Goal: Navigation & Orientation: Find specific page/section

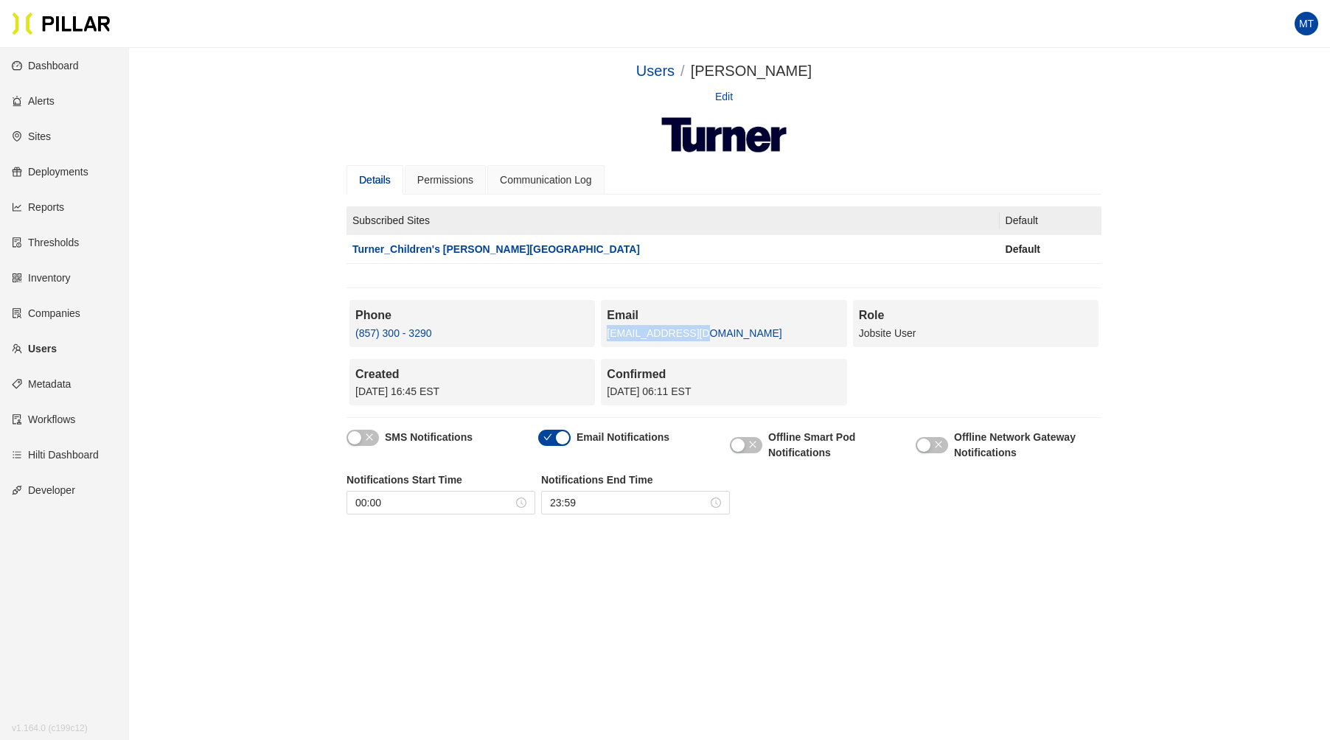
click at [44, 136] on link "Sites" at bounding box center [31, 137] width 39 height 12
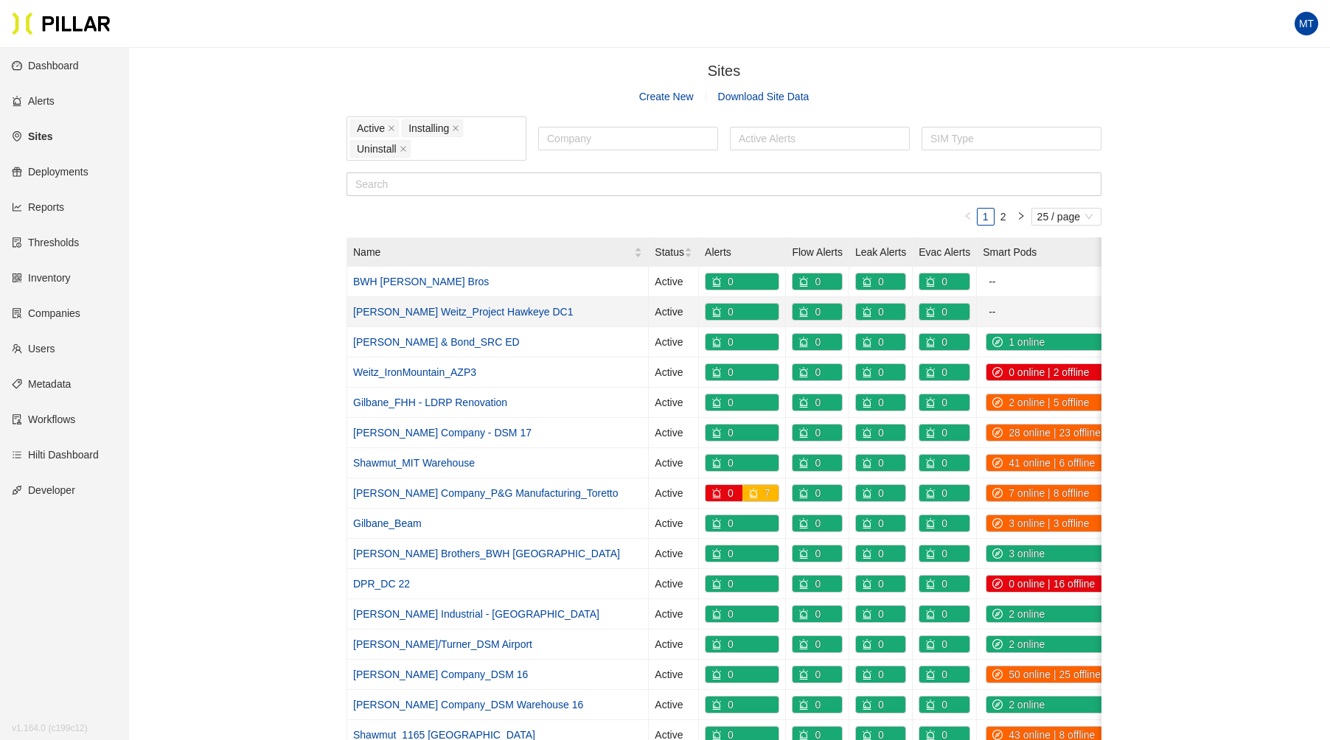
click at [445, 309] on link "[PERSON_NAME] Weitz_Project Hawkeye DC1" at bounding box center [463, 312] width 220 height 12
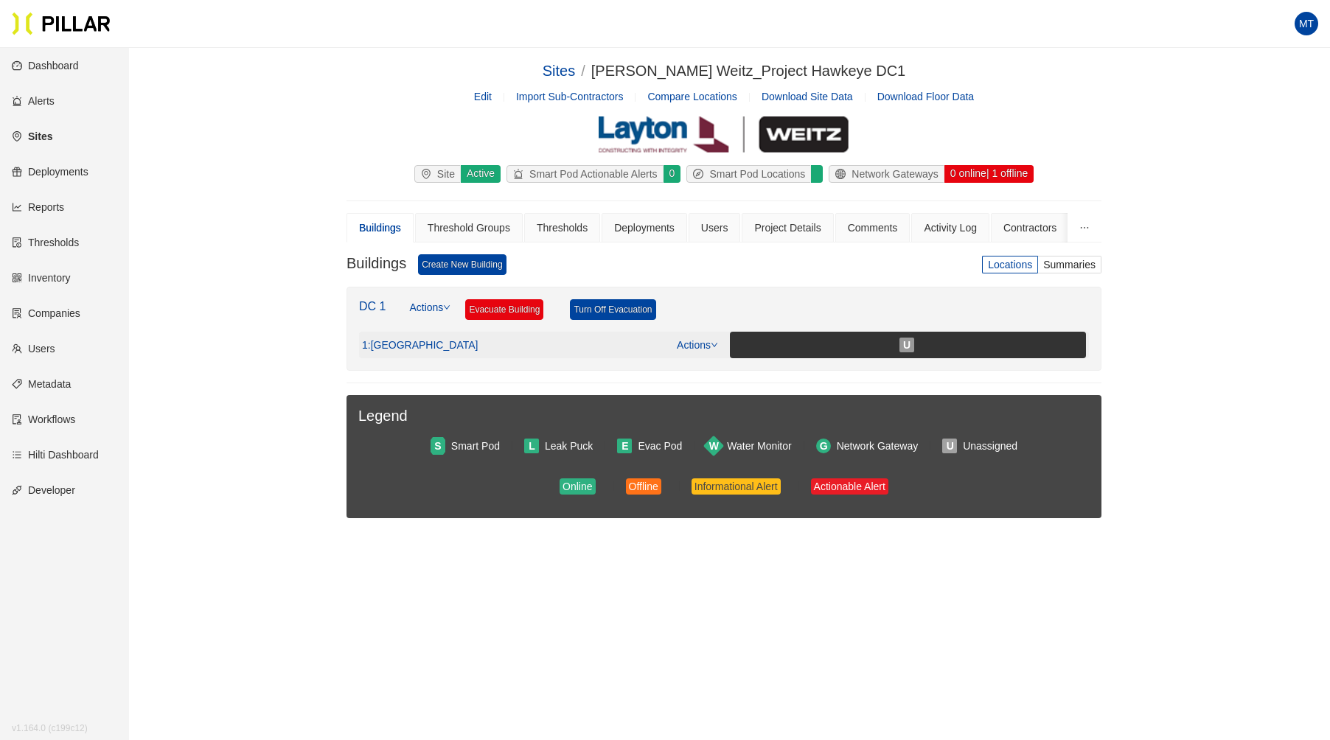
click at [708, 344] on link "Actions" at bounding box center [697, 345] width 41 height 12
click at [709, 358] on link "View/Edit Floor Plan" at bounding box center [729, 366] width 93 height 16
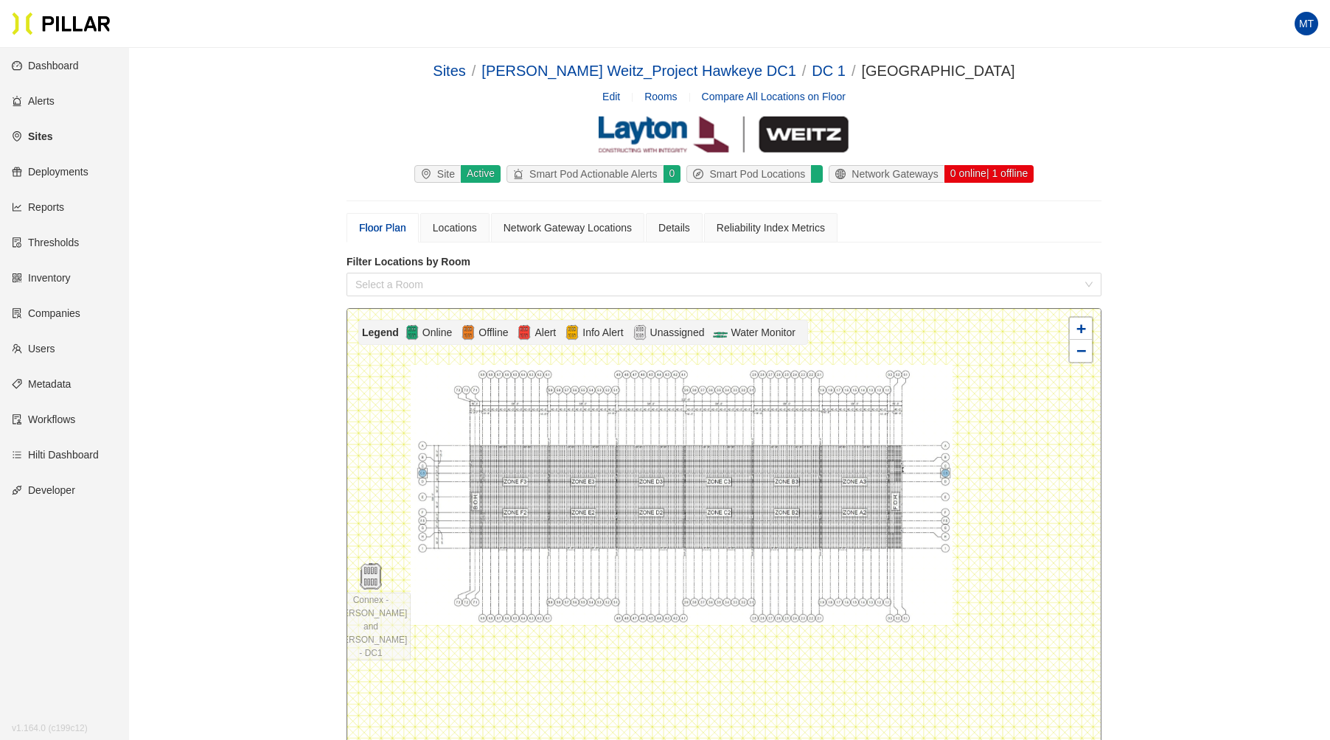
drag, startPoint x: 821, startPoint y: 508, endPoint x: 755, endPoint y: 417, distance: 112.4
click at [763, 417] on div at bounding box center [724, 586] width 754 height 554
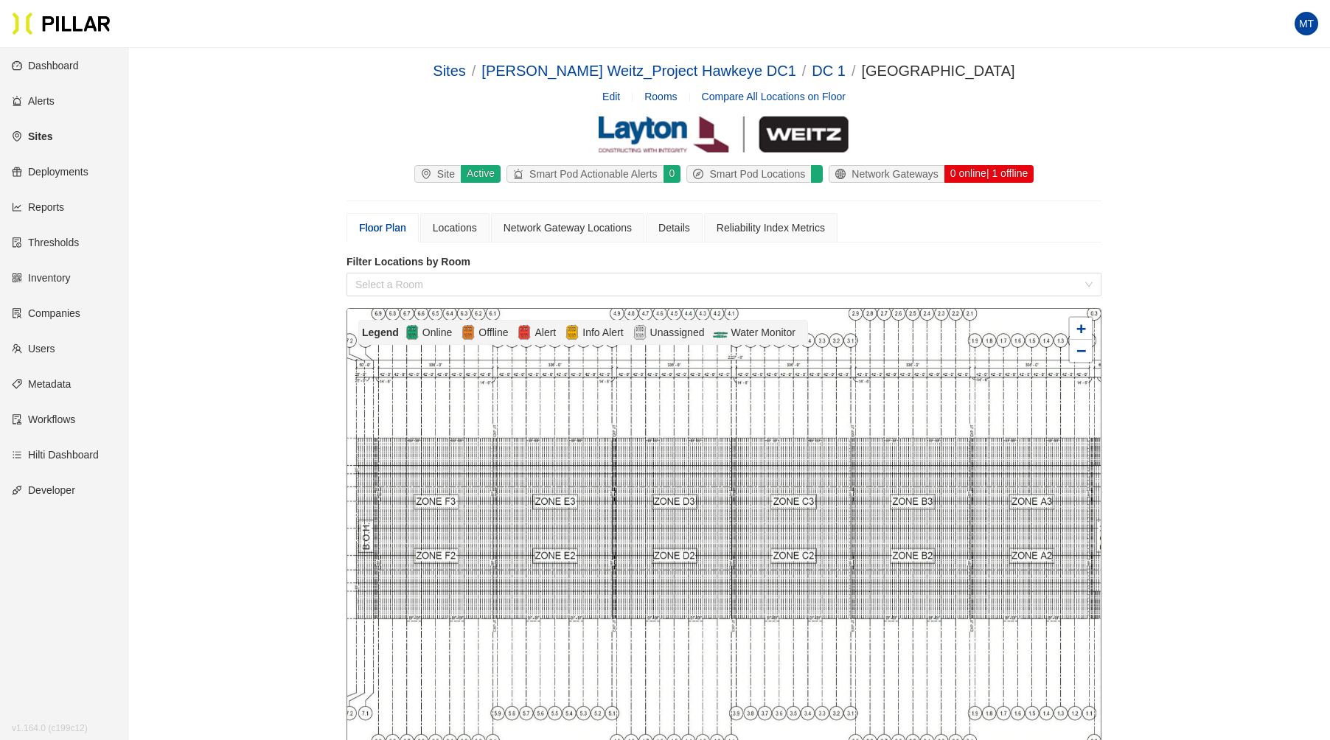
drag, startPoint x: 950, startPoint y: 471, endPoint x: 1032, endPoint y: 378, distance: 123.8
click at [1032, 378] on div at bounding box center [724, 586] width 754 height 554
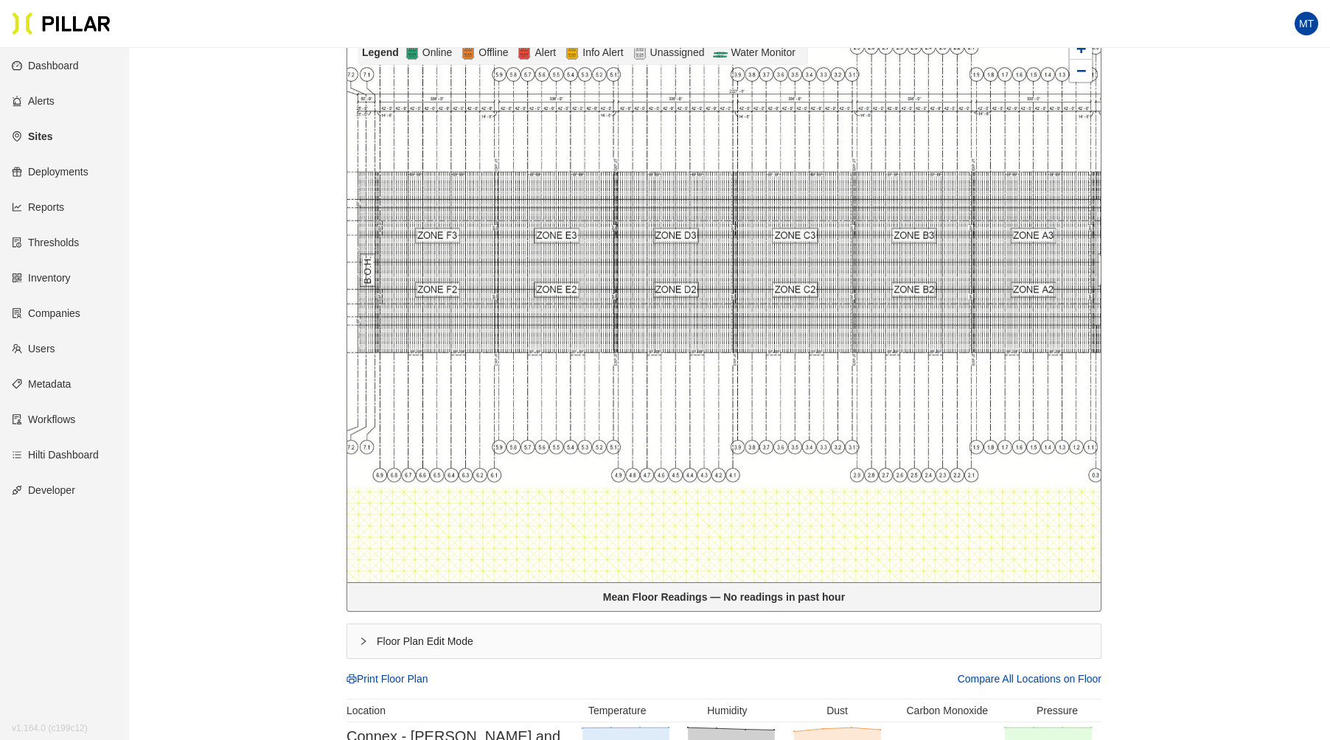
scroll to position [342, 0]
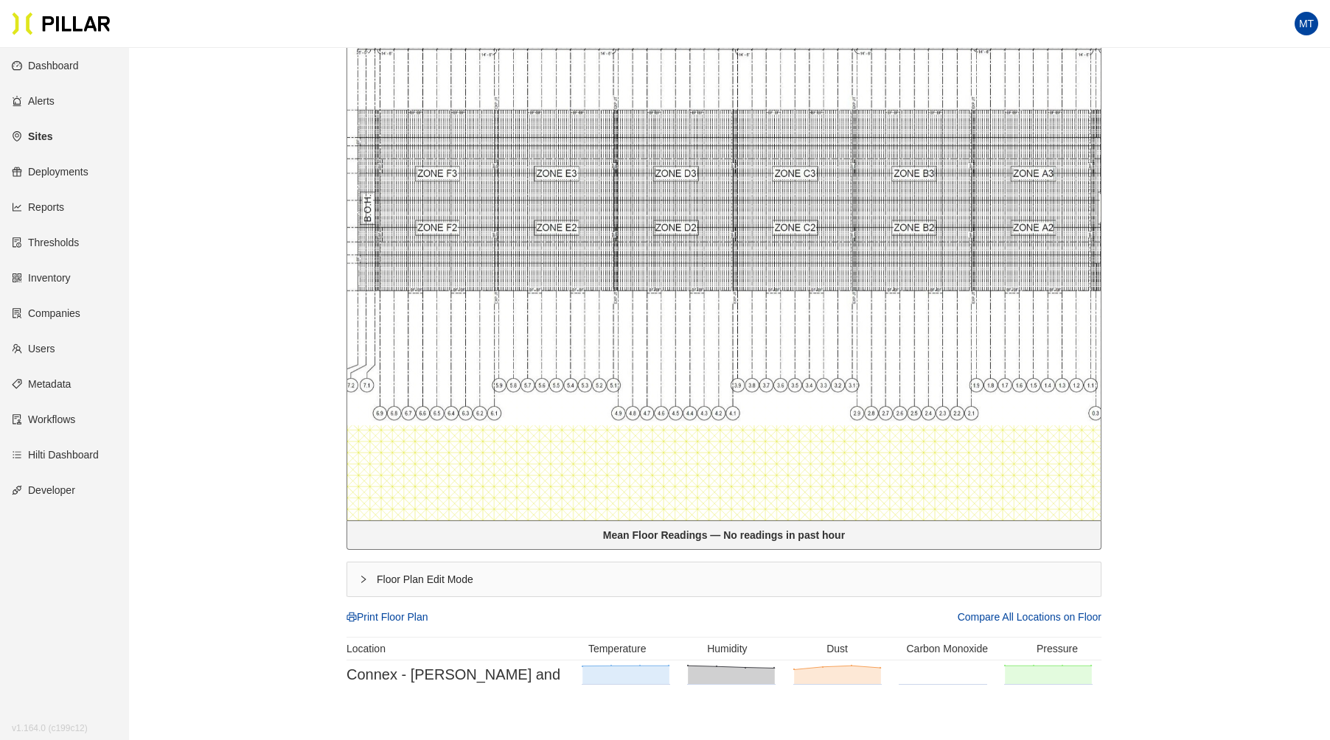
click at [364, 577] on icon "right" at bounding box center [363, 579] width 4 height 7
